Goal: Task Accomplishment & Management: Complete application form

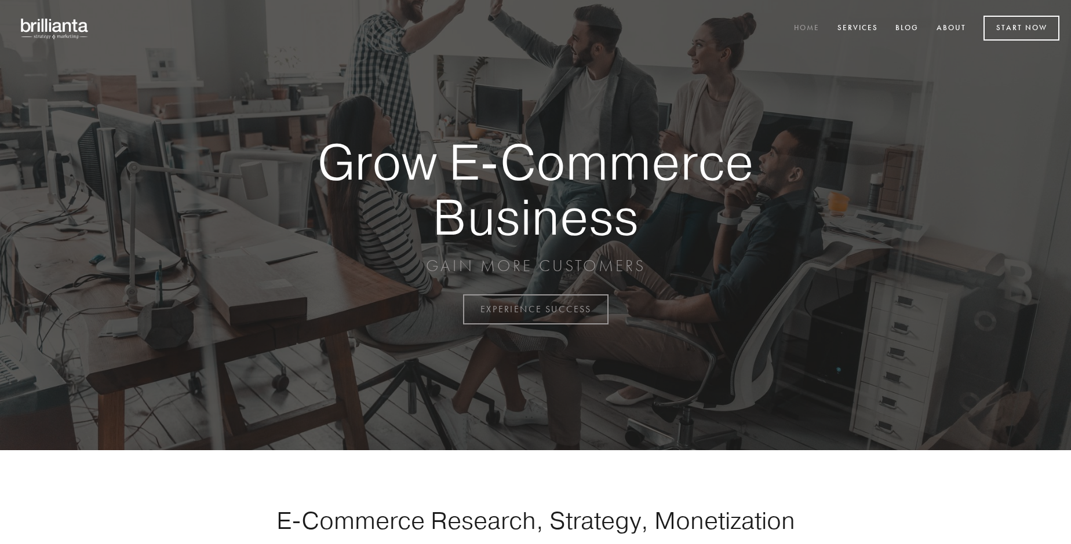
scroll to position [3037, 0]
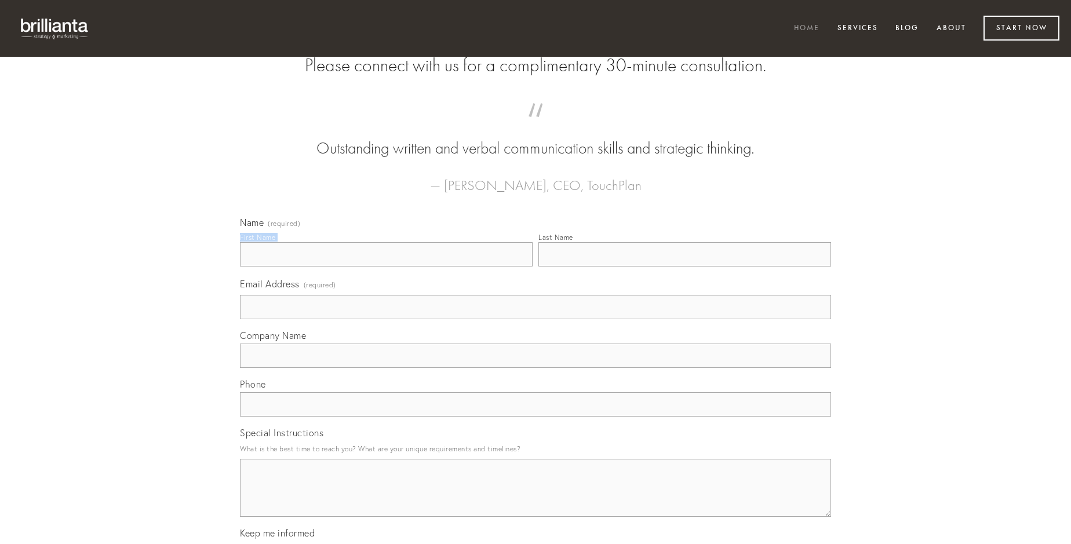
type input "[PERSON_NAME]"
click at [684, 266] on input "Last Name" at bounding box center [684, 254] width 293 height 24
type input "[PERSON_NAME]"
click at [535, 319] on input "Email Address (required)" at bounding box center [535, 307] width 591 height 24
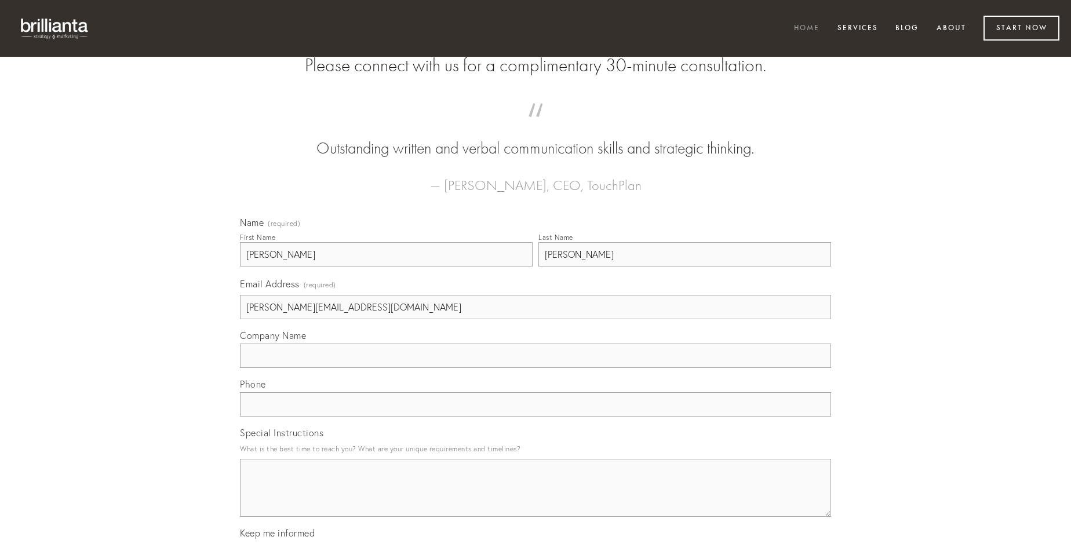
type input "[PERSON_NAME][EMAIL_ADDRESS][DOMAIN_NAME]"
click at [535, 368] on input "Company Name" at bounding box center [535, 356] width 591 height 24
type input "caries"
click at [535, 417] on input "text" at bounding box center [535, 404] width 591 height 24
click at [535, 498] on textarea "Special Instructions" at bounding box center [535, 488] width 591 height 58
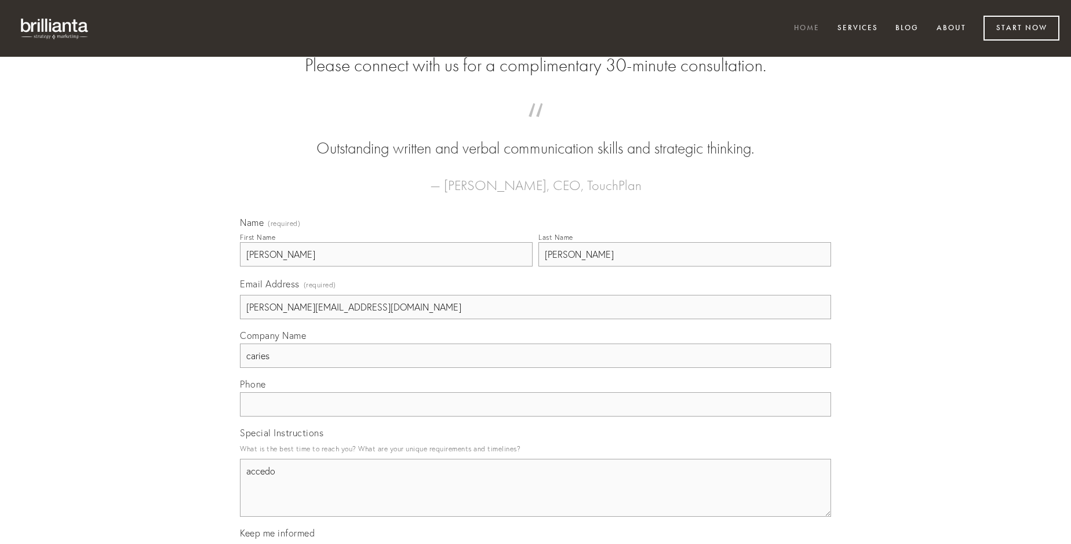
type textarea "accedo"
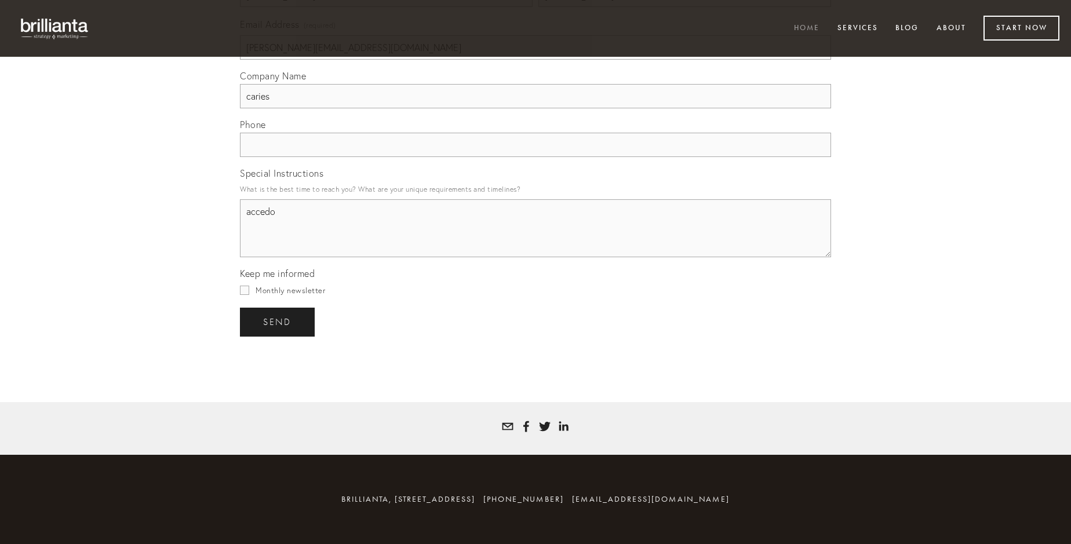
click at [278, 322] on span "send" at bounding box center [277, 322] width 28 height 10
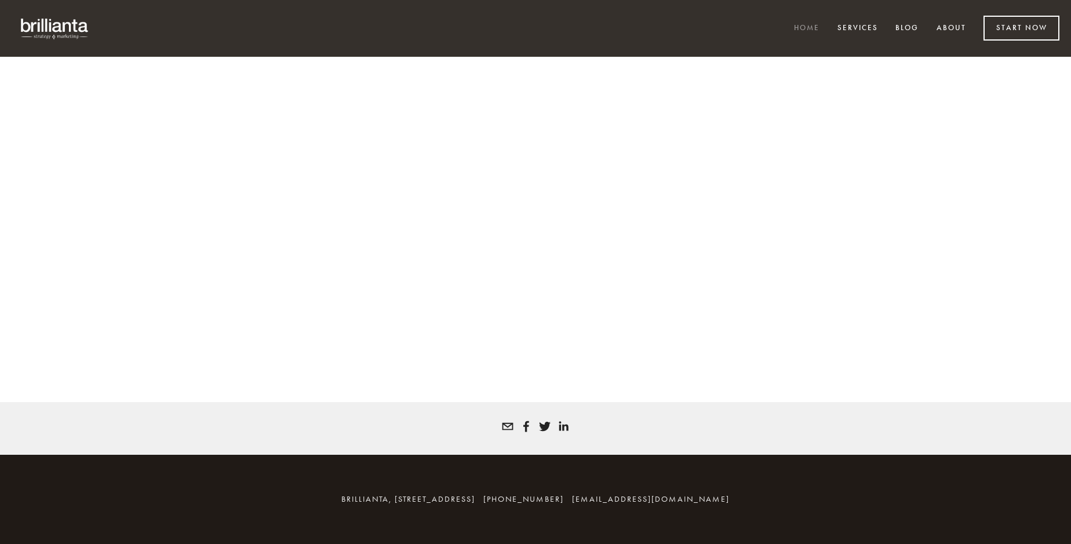
scroll to position [3021, 0]
